Goal: Check status: Check status

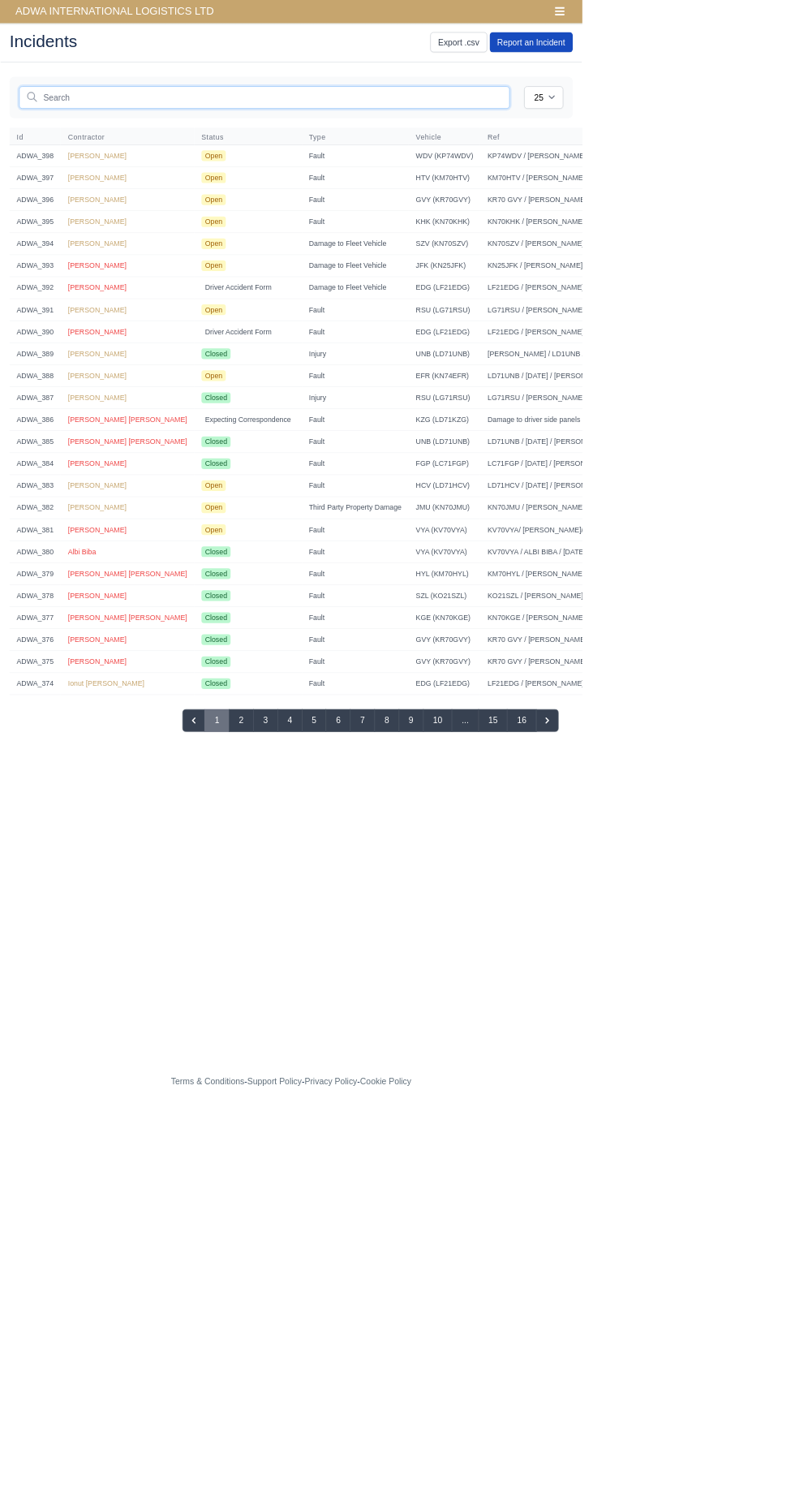
click at [236, 126] on input "text" at bounding box center [361, 133] width 670 height 31
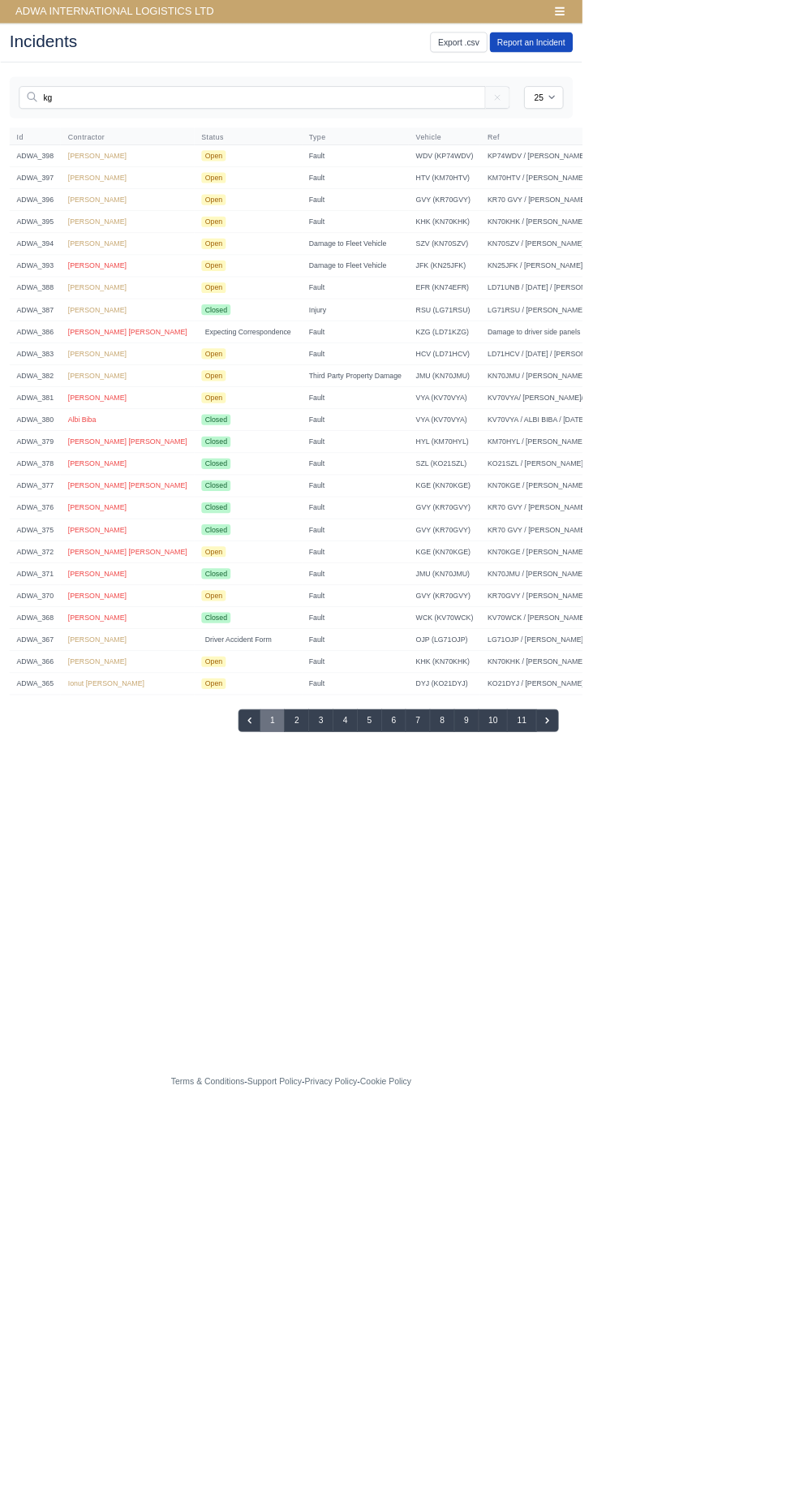
type input "kge"
